Goal: Information Seeking & Learning: Learn about a topic

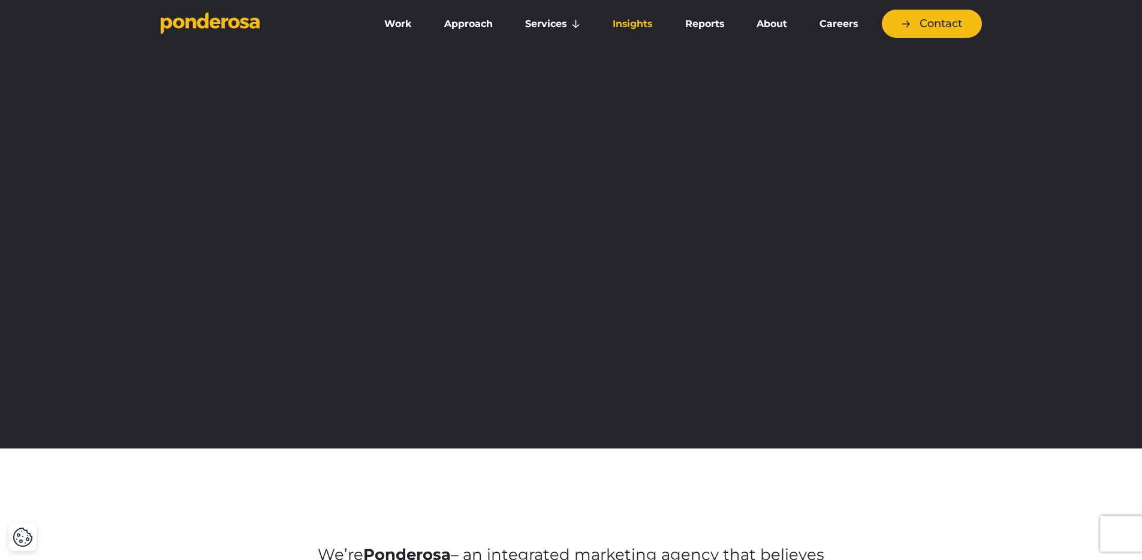
click at [621, 20] on link "Insights" at bounding box center [632, 23] width 67 height 25
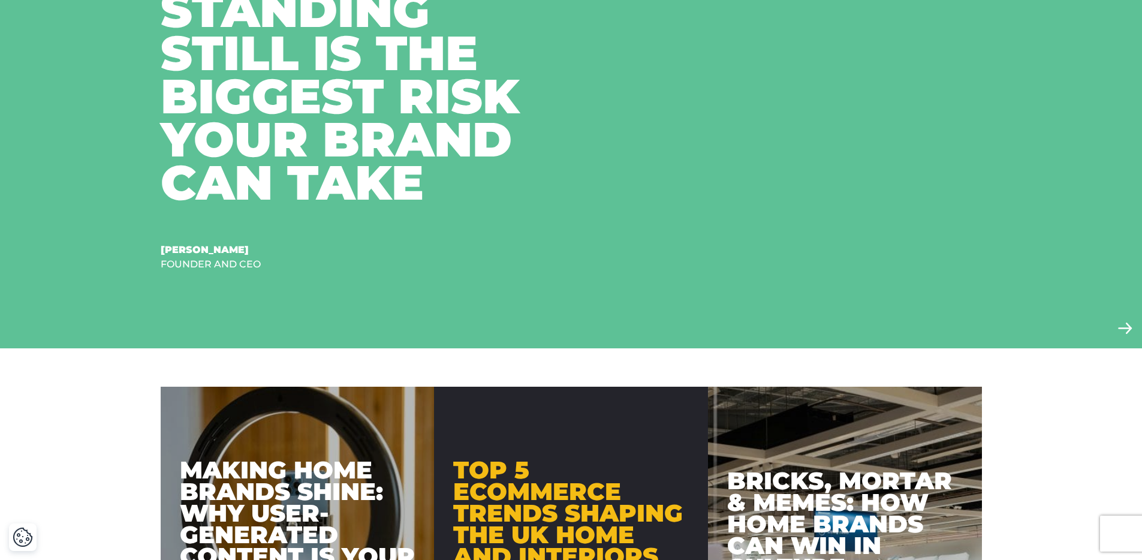
scroll to position [602, 0]
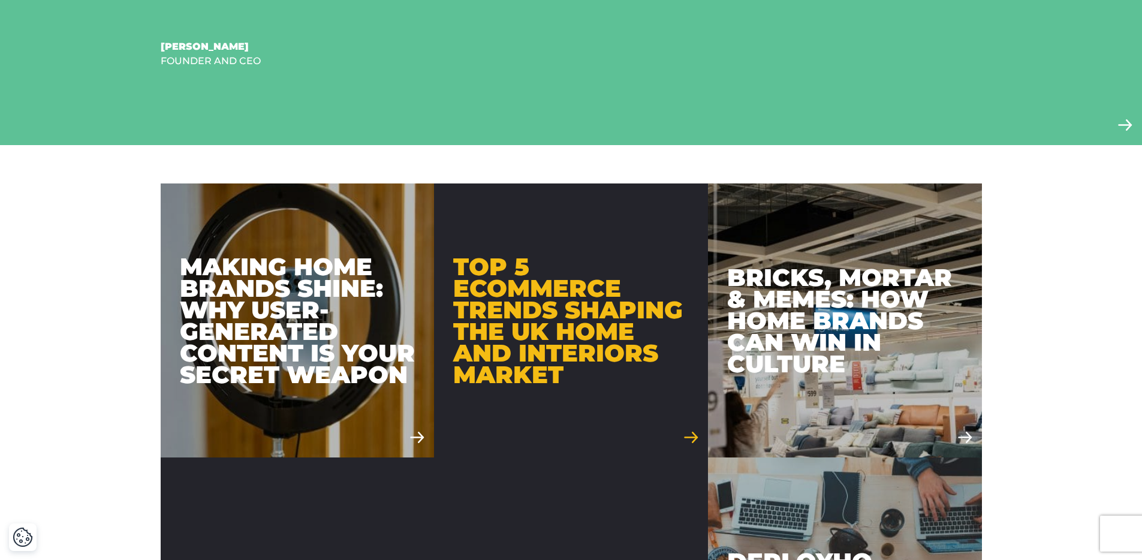
click at [551, 333] on div "Top 5 Ecommerce Trends Shaping the UK Home and Interiors Market" at bounding box center [571, 321] width 236 height 130
